Goal: Task Accomplishment & Management: Use online tool/utility

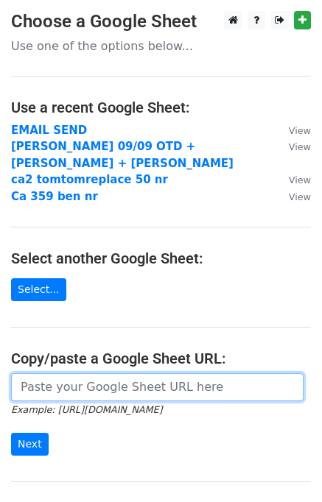
click at [87, 380] on input "url" at bounding box center [157, 387] width 292 height 28
paste input "[URL][DOMAIN_NAME]"
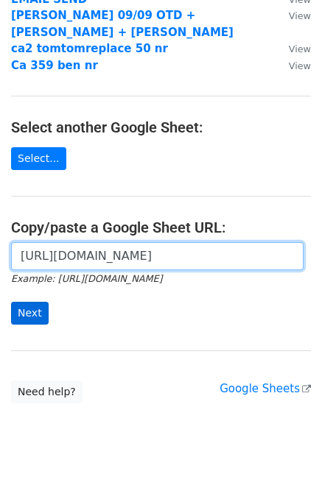
type input "[URL][DOMAIN_NAME]"
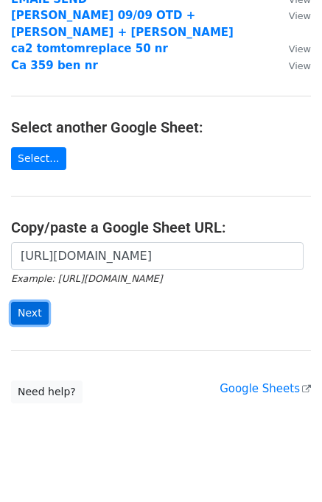
scroll to position [0, 0]
click at [29, 303] on input "Next" at bounding box center [30, 313] width 38 height 23
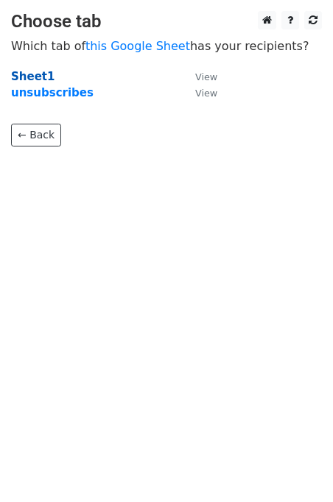
click at [38, 71] on strong "Sheet1" at bounding box center [32, 76] width 43 height 13
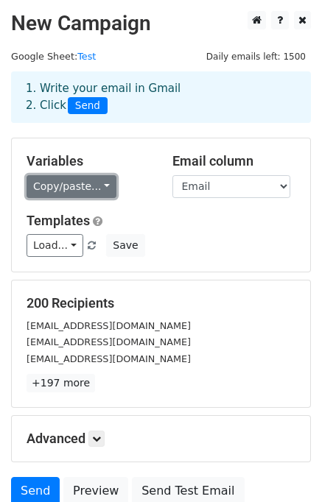
click at [68, 182] on link "Copy/paste..." at bounding box center [71, 186] width 90 height 23
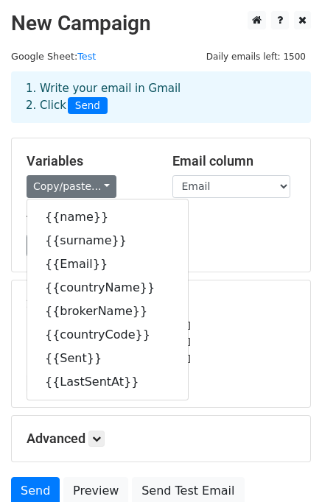
click at [205, 247] on div "Load... Webinar Invitation Order Confirmation Trial Expiration Warning Newslett…" at bounding box center [160, 245] width 291 height 23
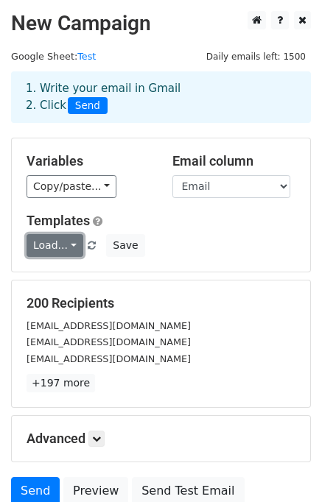
click at [47, 239] on link "Load..." at bounding box center [54, 245] width 57 height 23
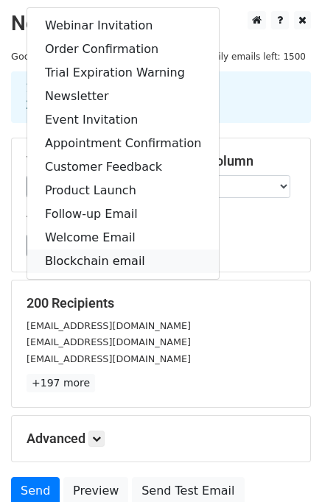
click at [105, 261] on link "Blockchain email" at bounding box center [122, 262] width 191 height 24
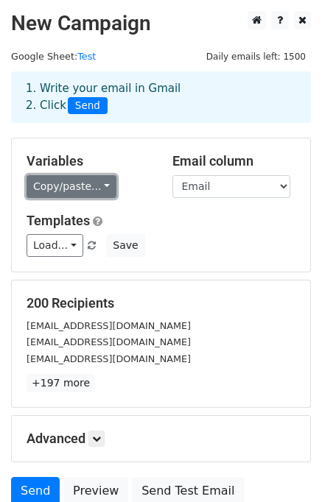
click at [93, 186] on link "Copy/paste..." at bounding box center [71, 186] width 90 height 23
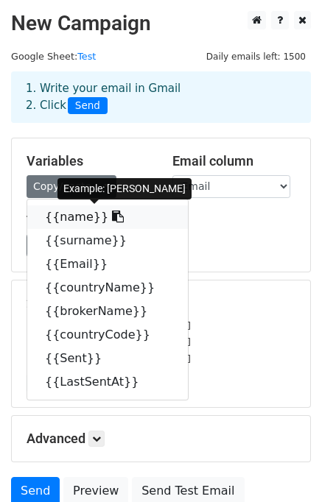
click at [112, 214] on icon at bounding box center [118, 217] width 12 height 12
